Goal: Transaction & Acquisition: Purchase product/service

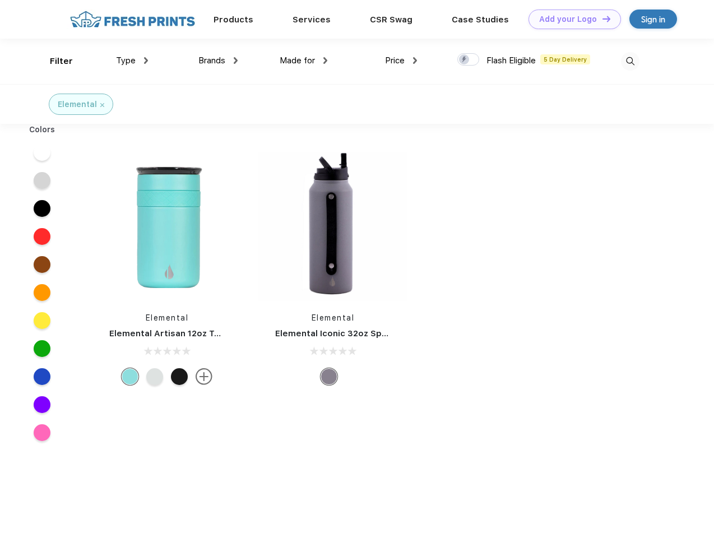
click at [571, 19] on link "Add your Logo Design Tool" at bounding box center [575, 20] width 92 height 20
click at [0, 0] on div "Design Tool" at bounding box center [0, 0] width 0 height 0
click at [601, 18] on link "Add your Logo Design Tool" at bounding box center [575, 20] width 92 height 20
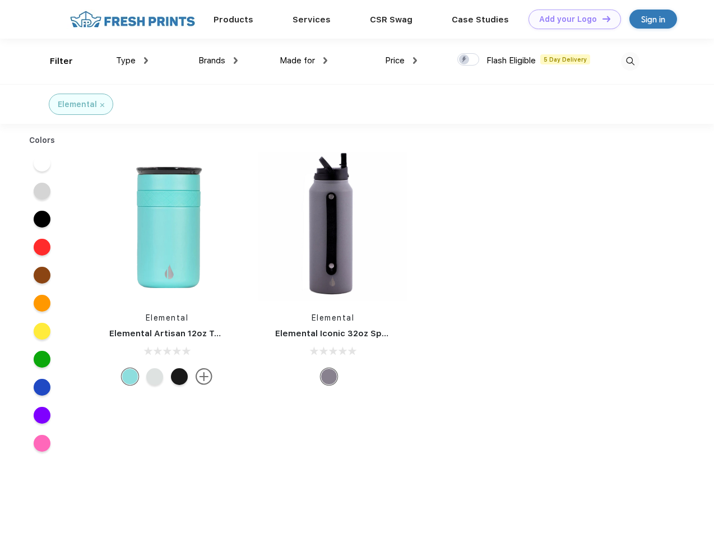
click at [54, 61] on div "Filter" at bounding box center [61, 61] width 23 height 13
click at [132, 61] on span "Type" at bounding box center [126, 60] width 20 height 10
click at [218, 61] on span "Brands" at bounding box center [211, 60] width 27 height 10
click at [304, 61] on span "Made for" at bounding box center [297, 60] width 35 height 10
click at [401, 61] on span "Price" at bounding box center [395, 60] width 20 height 10
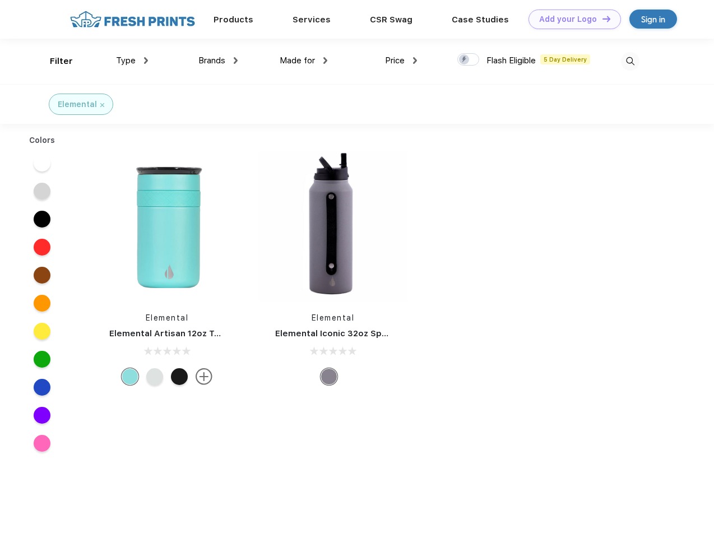
click at [469, 60] on div at bounding box center [468, 59] width 22 height 12
click at [465, 60] on input "checkbox" at bounding box center [460, 56] width 7 height 7
click at [630, 61] on img at bounding box center [630, 61] width 18 height 18
